Goal: Navigation & Orientation: Find specific page/section

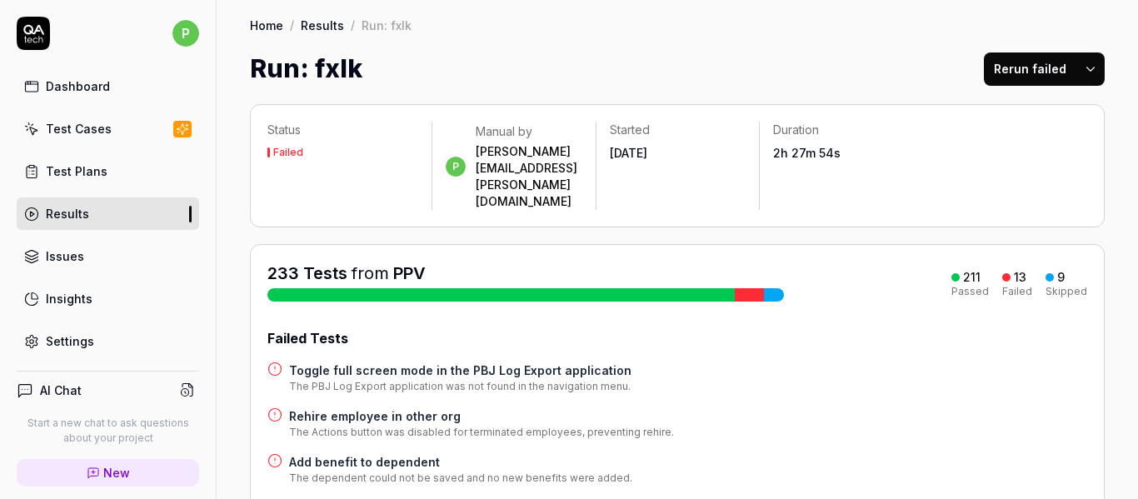
click at [92, 123] on div "Test Cases" at bounding box center [79, 128] width 66 height 17
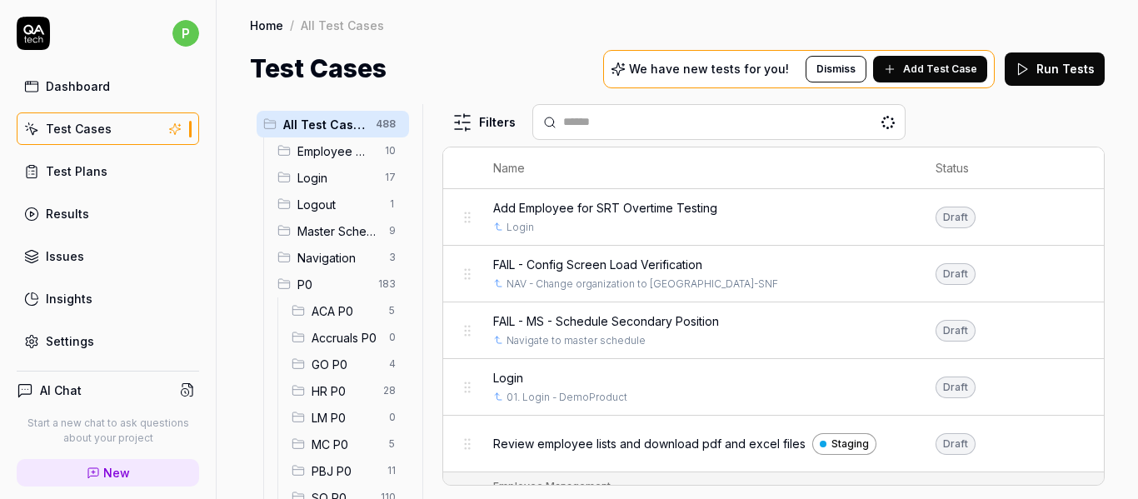
click at [326, 278] on span "P0" at bounding box center [332, 284] width 71 height 17
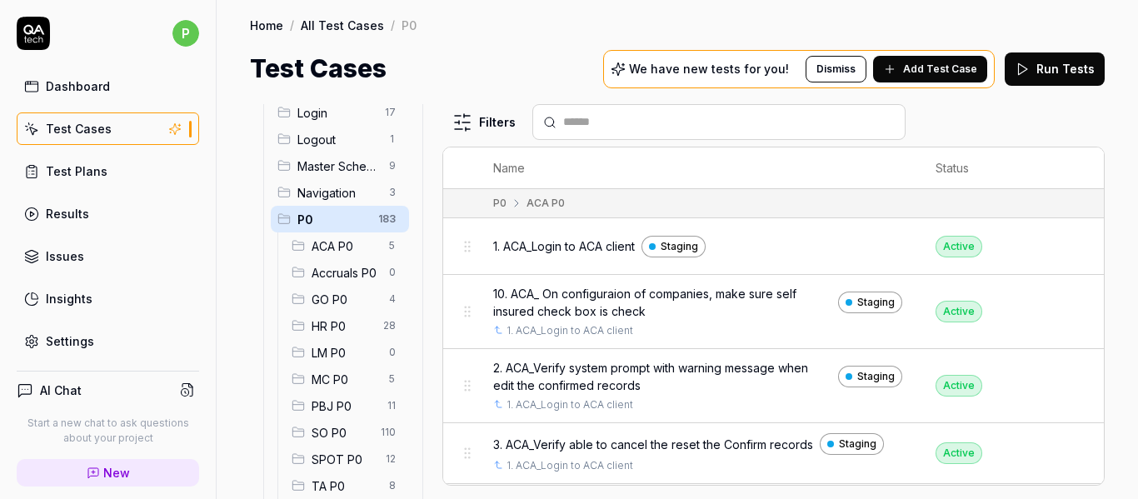
scroll to position [62, 0]
click at [371, 218] on html "p Dashboard Test Cases Test Plans Results Issues Insights Settings AI Chat Star…" at bounding box center [569, 249] width 1138 height 499
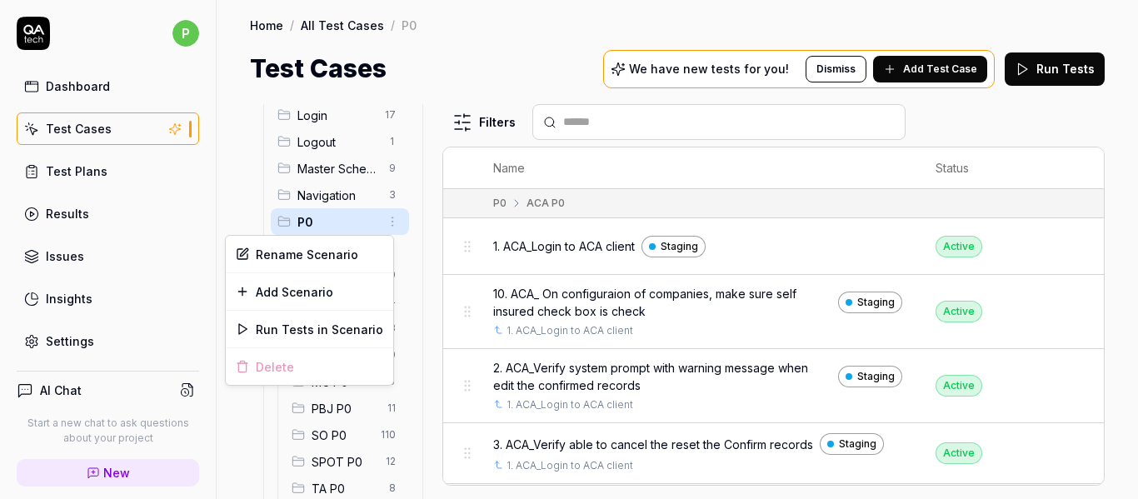
click at [350, 218] on html "p Dashboard Test Cases Test Plans Results Issues Insights Settings AI Chat Star…" at bounding box center [569, 249] width 1138 height 499
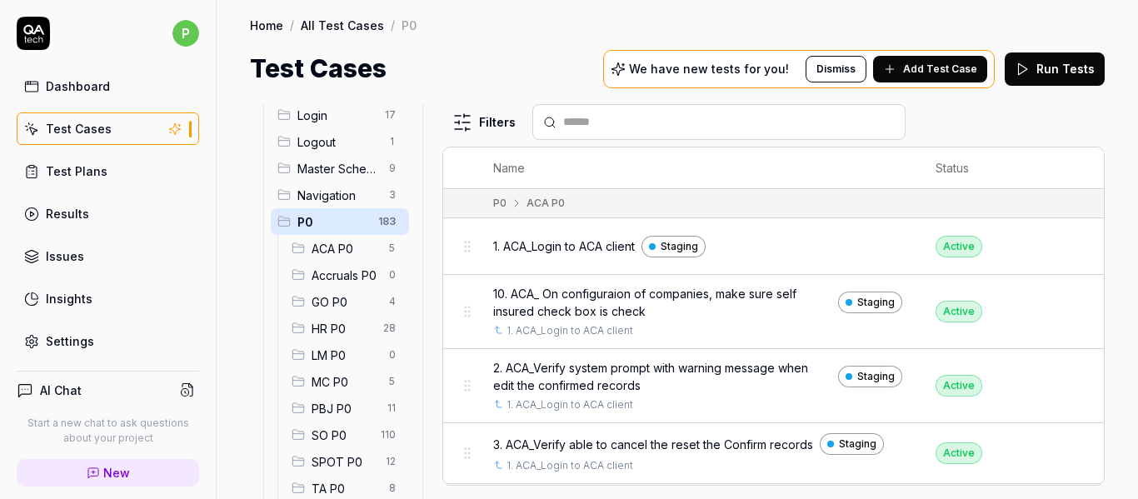
click at [323, 227] on span "P0" at bounding box center [332, 221] width 71 height 17
click at [585, 53] on div "Test Cases We have new tests for you! Dismiss Add Test Case Run Tests" at bounding box center [677, 68] width 855 height 37
click at [107, 171] on link "Test Plans" at bounding box center [108, 171] width 182 height 32
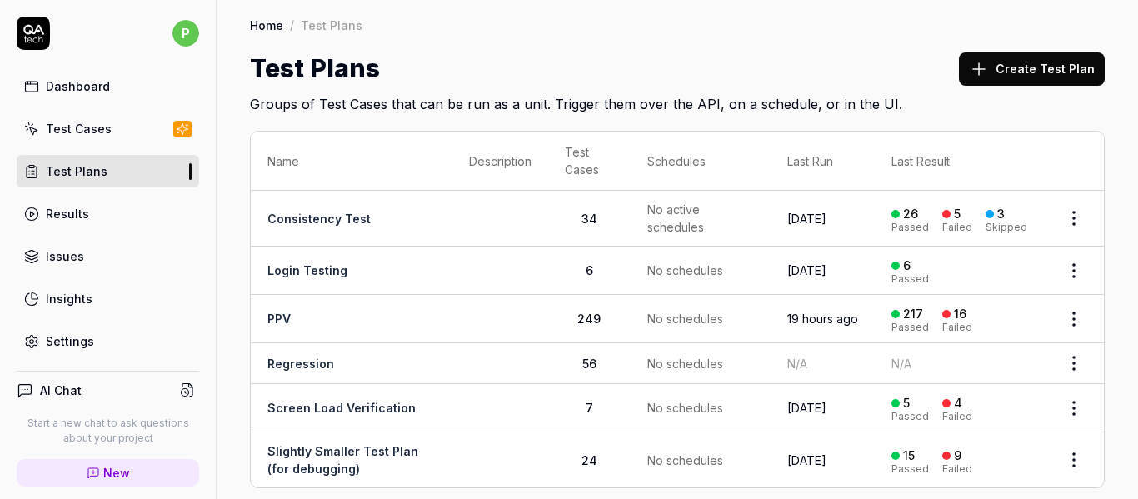
scroll to position [22, 0]
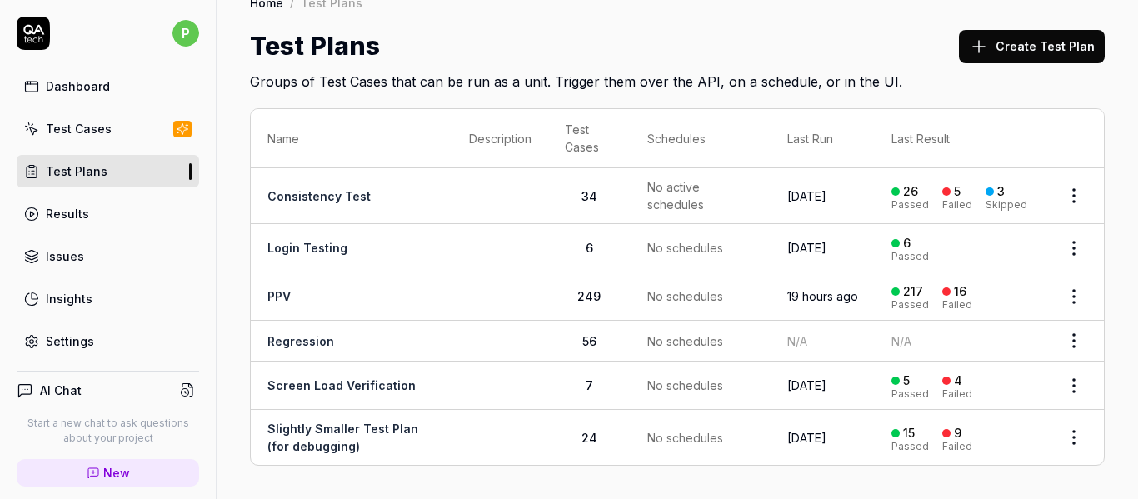
click at [125, 125] on link "Test Cases" at bounding box center [108, 128] width 182 height 32
click at [1136, 277] on div "Home / Test Plans Home / Test Plans Test Plans Create Test Plan Groups of Test …" at bounding box center [677, 249] width 921 height 499
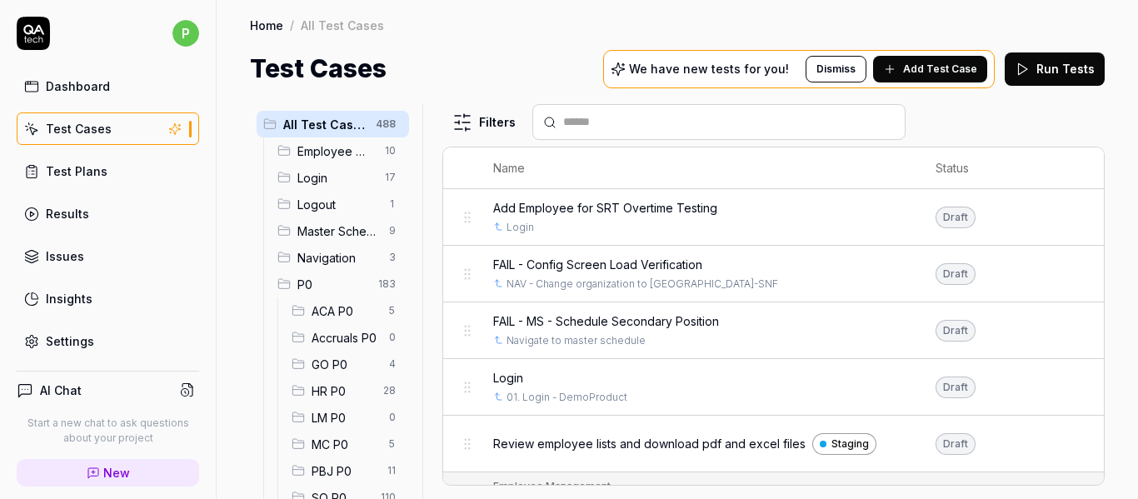
click at [327, 272] on div "P0 183" at bounding box center [340, 284] width 138 height 27
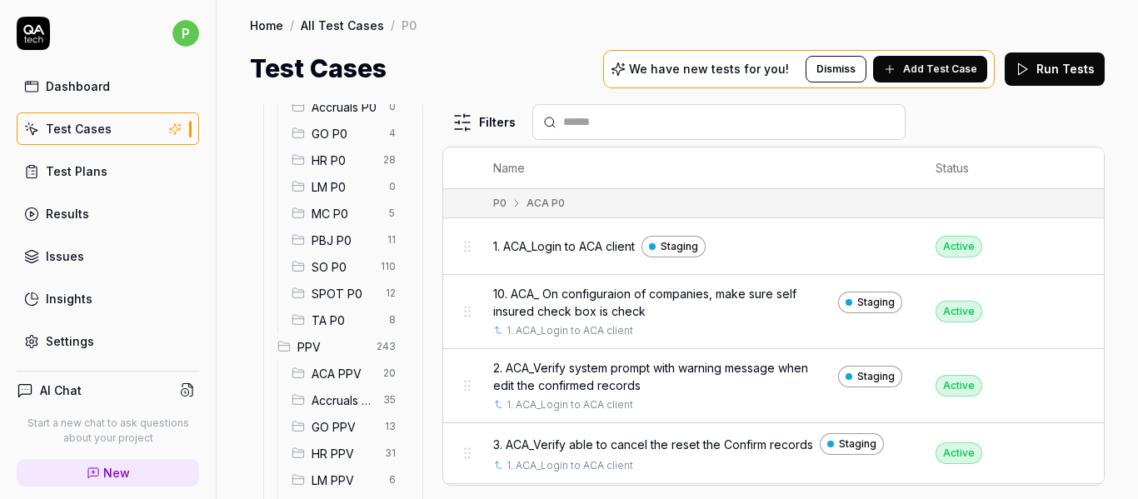
scroll to position [232, 0]
click at [302, 342] on span "PPV" at bounding box center [331, 344] width 69 height 17
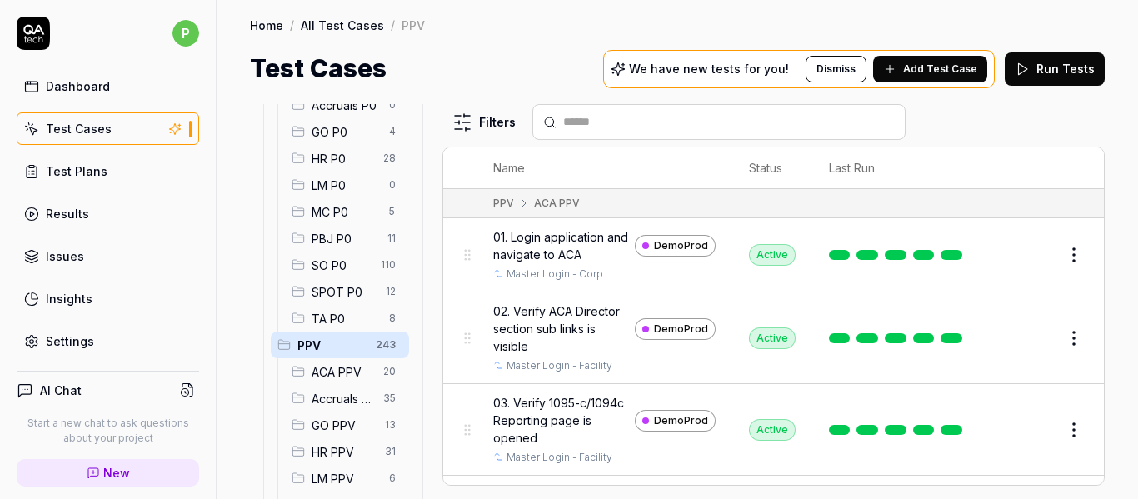
click at [309, 346] on span "PPV" at bounding box center [331, 344] width 68 height 17
click at [1039, 96] on div "All Test Cases 488 Employee Management 10 Login 17 Logout 1 Master Schedule 9 N…" at bounding box center [677, 292] width 921 height 411
